Goal: Task Accomplishment & Management: Use online tool/utility

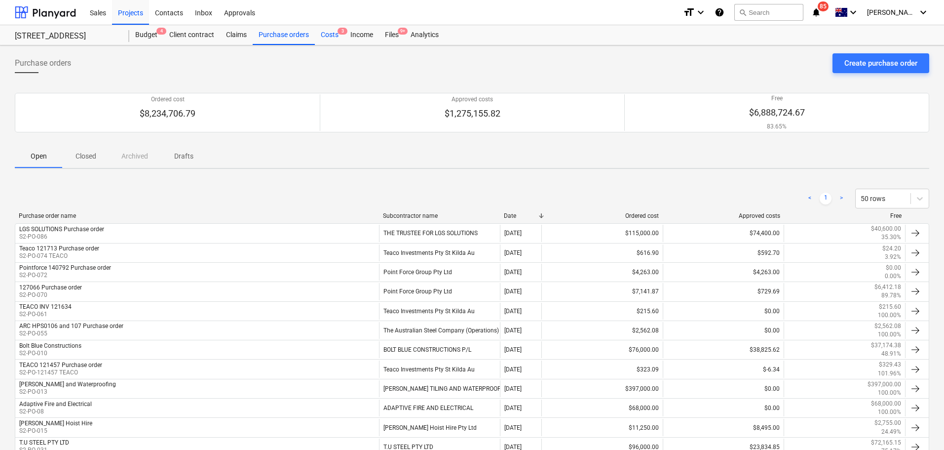
click at [331, 38] on div "Costs 3" at bounding box center [330, 35] width 30 height 20
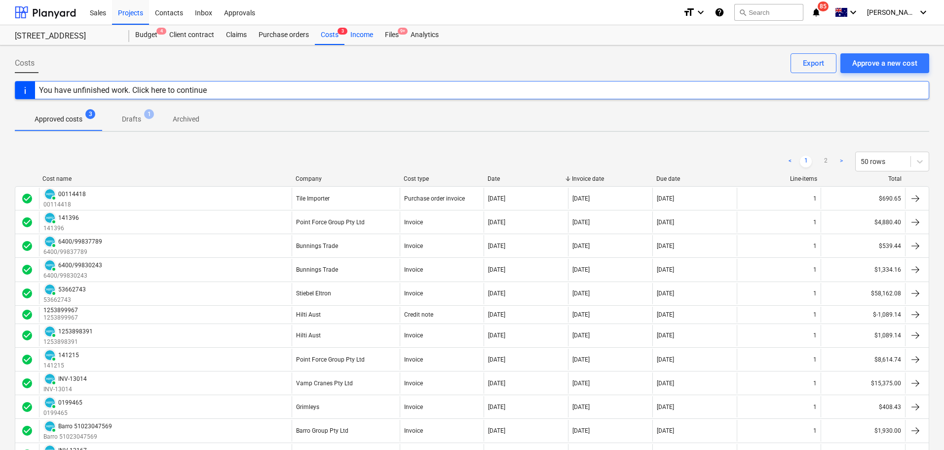
click at [351, 39] on div "Income" at bounding box center [362, 35] width 35 height 20
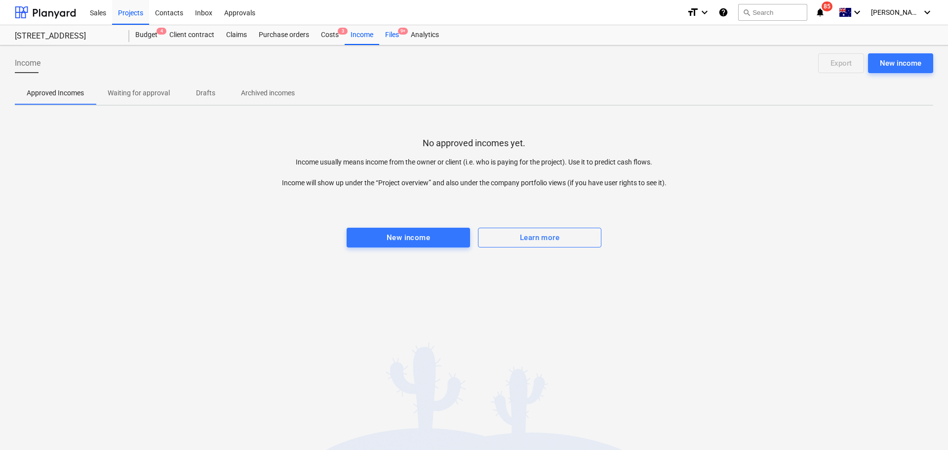
click at [386, 37] on div "Files 9+" at bounding box center [392, 35] width 26 height 20
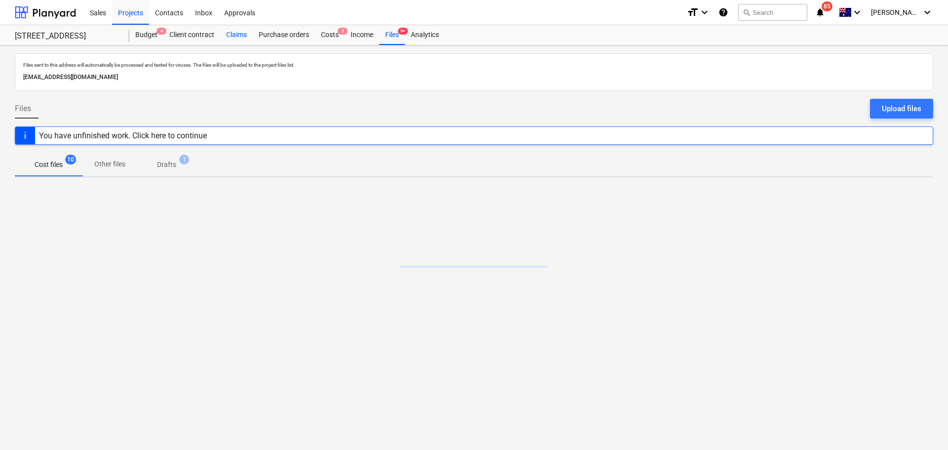
click at [233, 34] on div "Claims" at bounding box center [236, 35] width 33 height 20
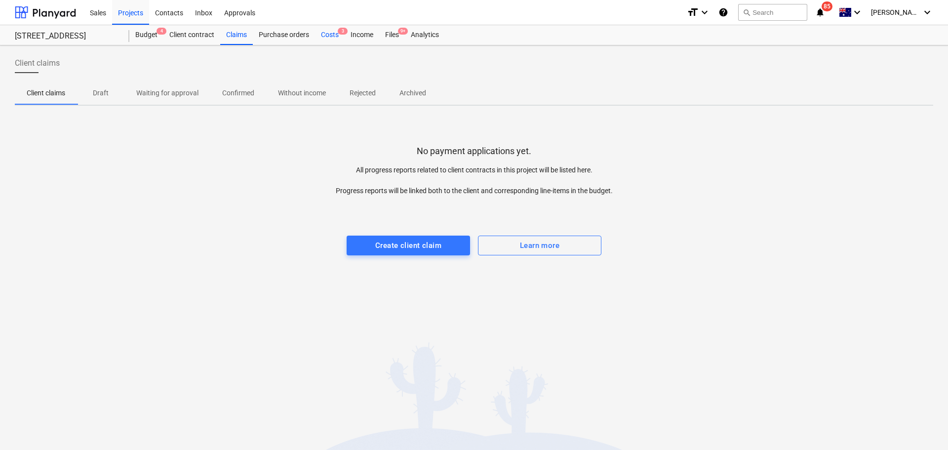
click at [326, 39] on div "Costs 3" at bounding box center [330, 35] width 30 height 20
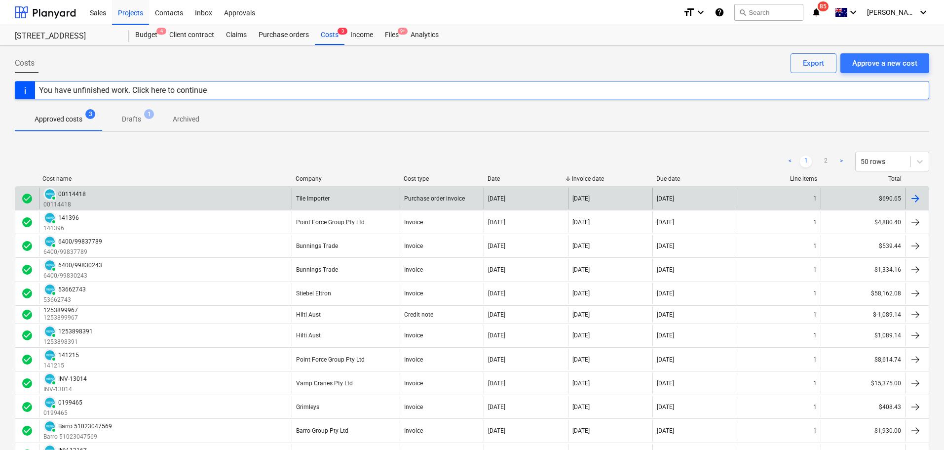
scroll to position [905, 0]
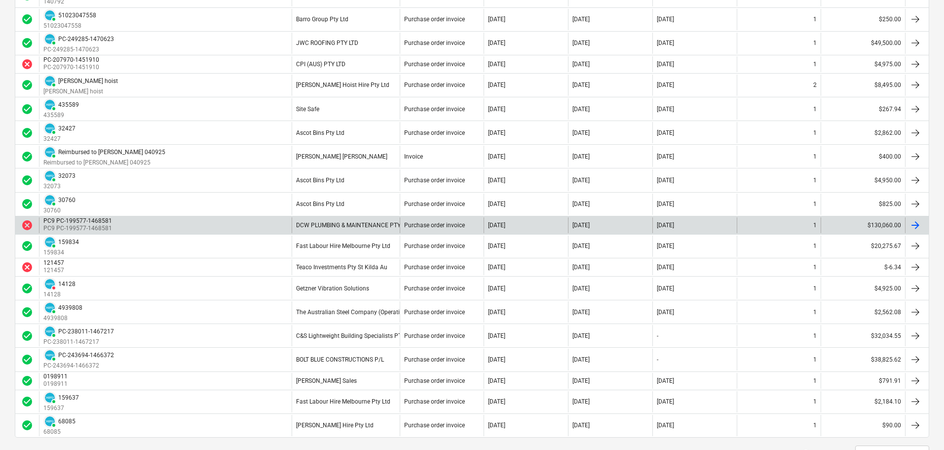
click at [128, 218] on div "PC9 PC-199577-1468581 PC9 PC-199577-1468581" at bounding box center [165, 225] width 253 height 16
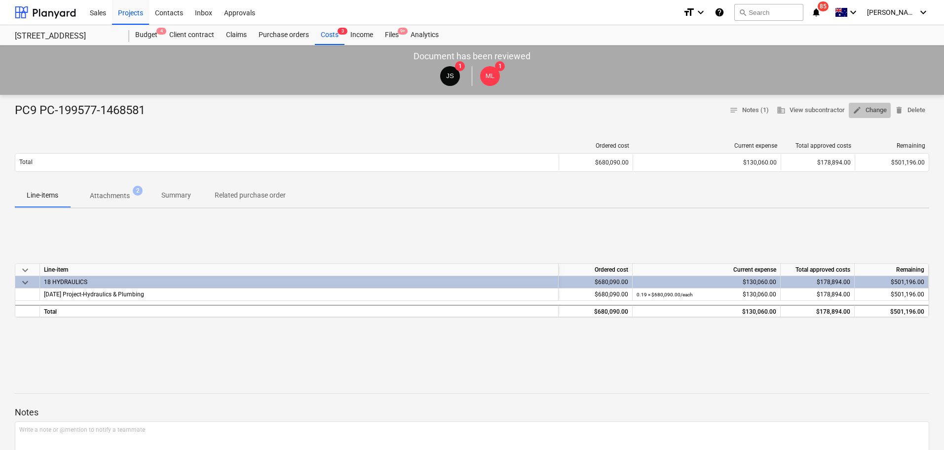
click at [878, 111] on span "edit Change" at bounding box center [870, 110] width 34 height 11
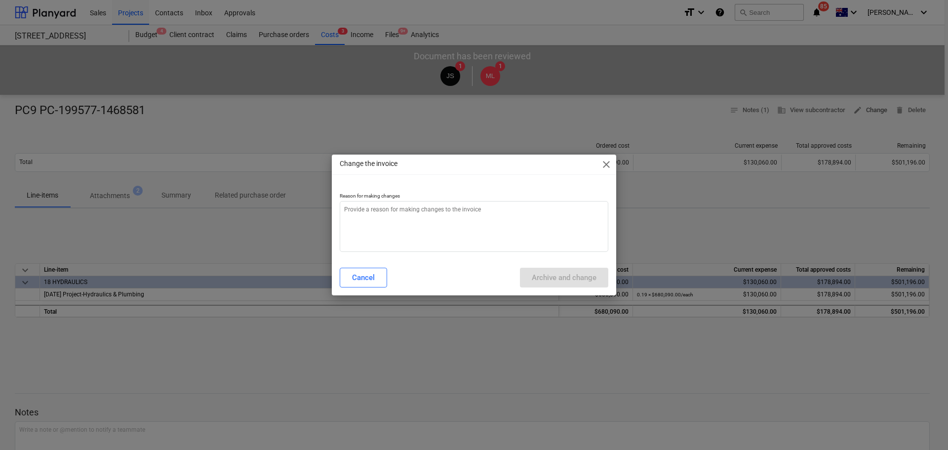
type textarea "x"
click at [522, 240] on textarea at bounding box center [474, 226] width 269 height 51
type textarea "w"
type textarea "x"
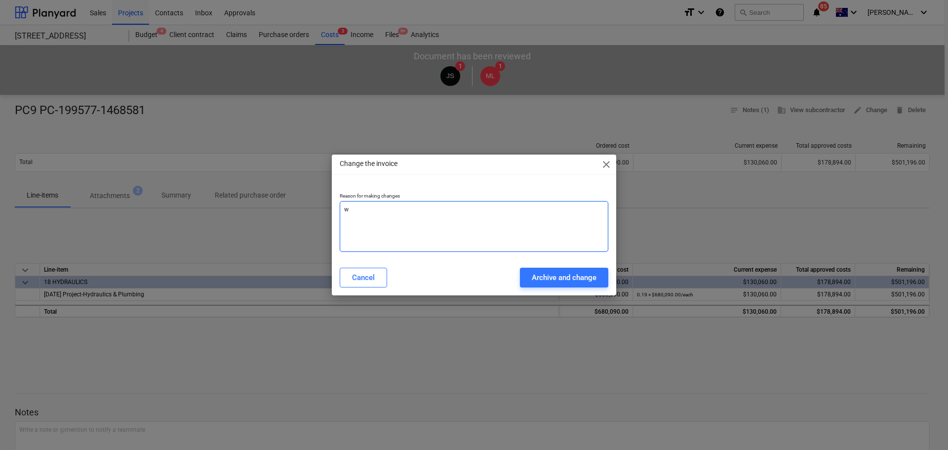
type textarea "wr"
type textarea "x"
type textarea "wro"
type textarea "x"
type textarea "wron"
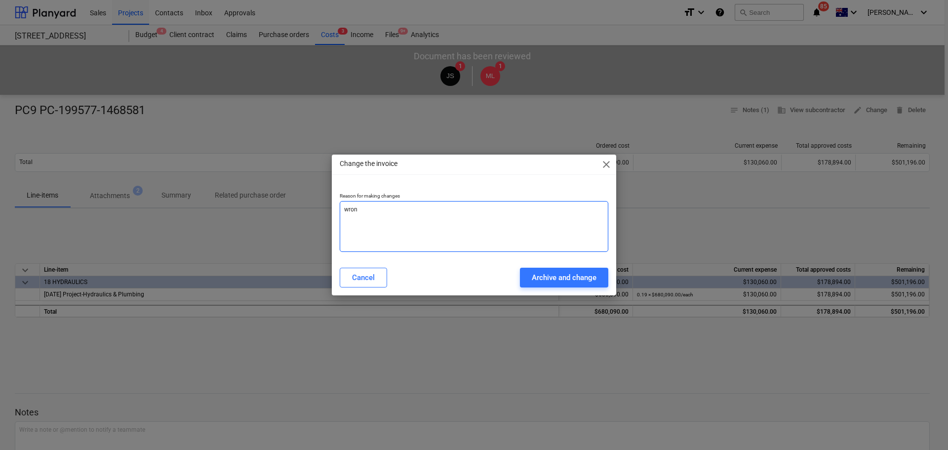
type textarea "x"
type textarea "wrong"
type textarea "x"
type textarea "wrong"
type textarea "x"
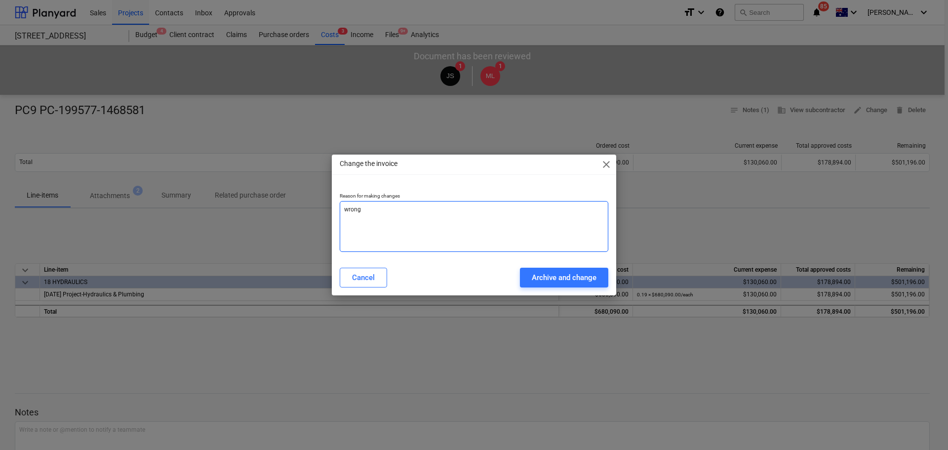
type textarea "wrong a"
type textarea "x"
type textarea "wrong am"
type textarea "x"
type textarea "wrong amo"
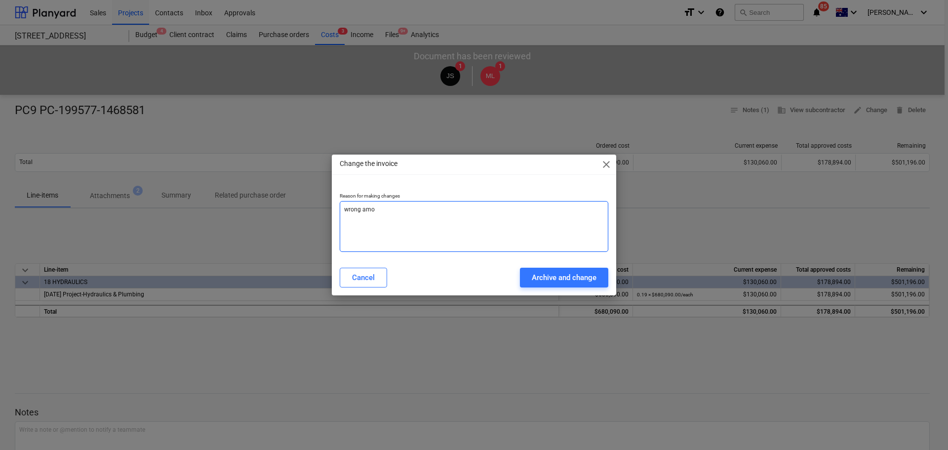
type textarea "x"
type textarea "wrong amou"
type textarea "x"
type textarea "wrong amoun"
type textarea "x"
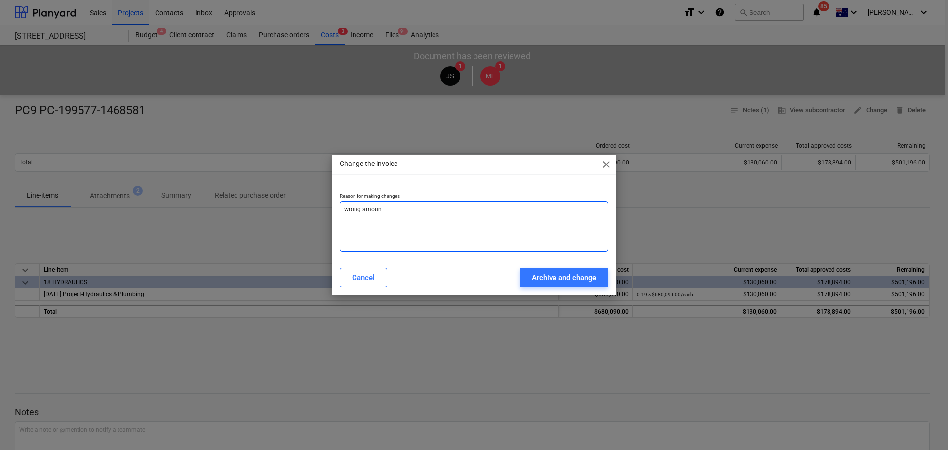
type textarea "wrong amount"
type textarea "x"
type textarea "wrong amount"
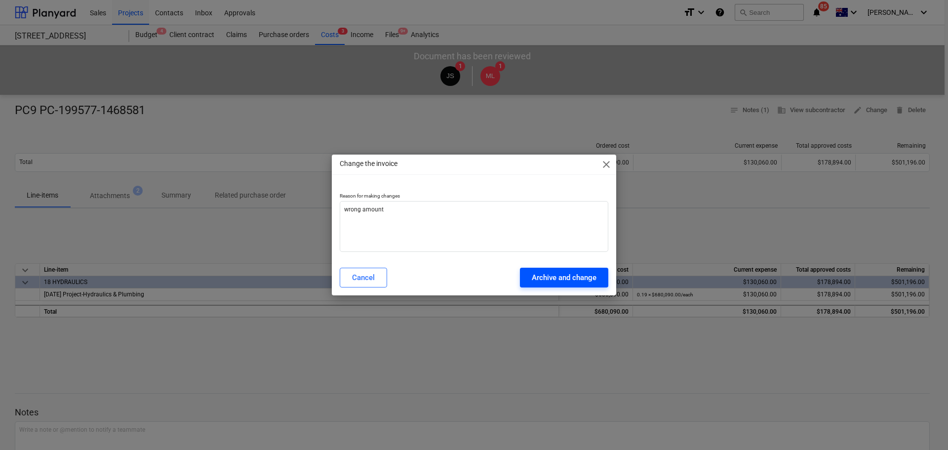
click at [548, 270] on button "Archive and change" at bounding box center [564, 278] width 88 height 20
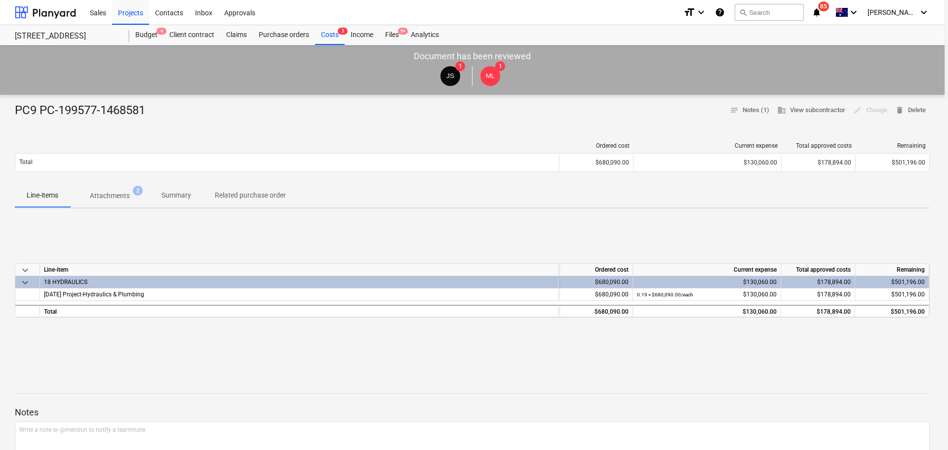
type textarea "x"
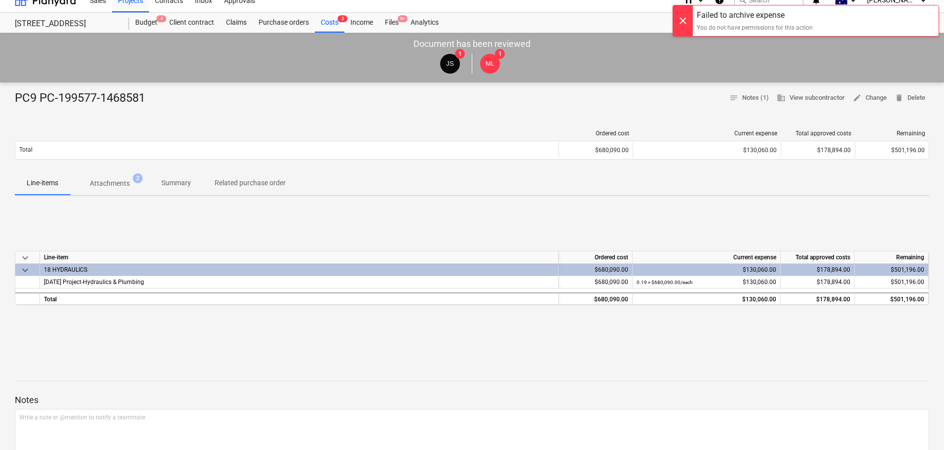
scroll to position [13, 0]
